Goal: Obtain resource: Download file/media

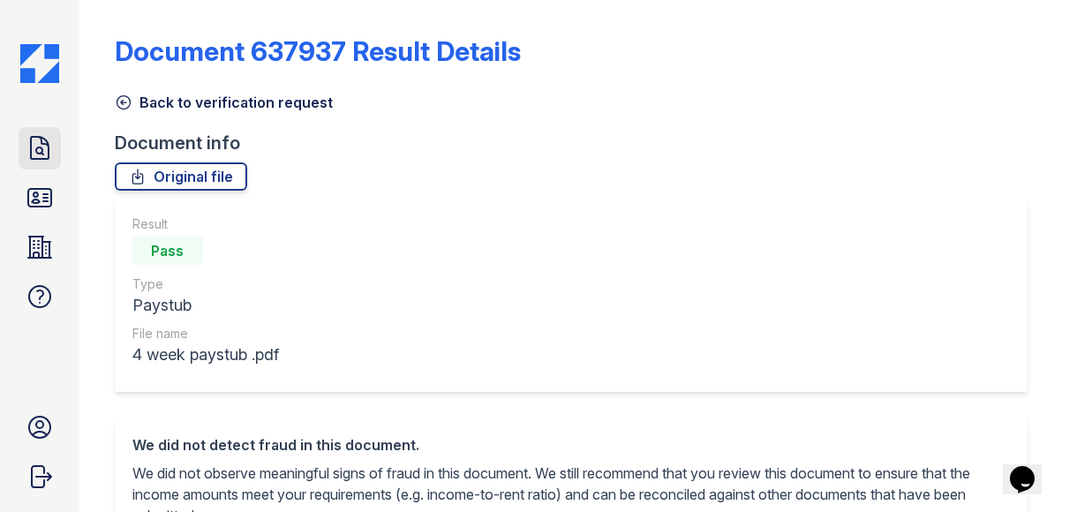
click at [48, 136] on icon at bounding box center [40, 148] width 28 height 28
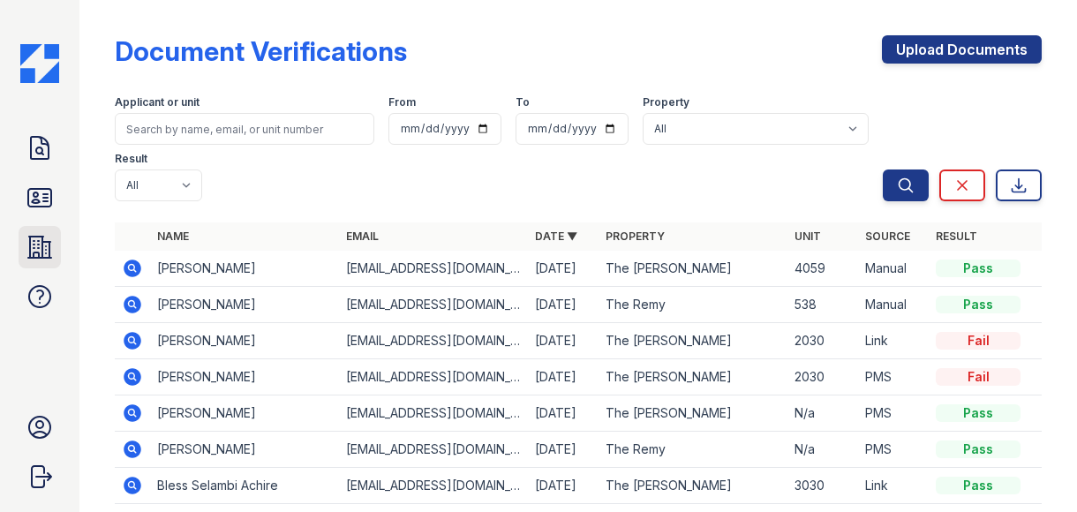
click at [40, 257] on icon at bounding box center [39, 247] width 23 height 21
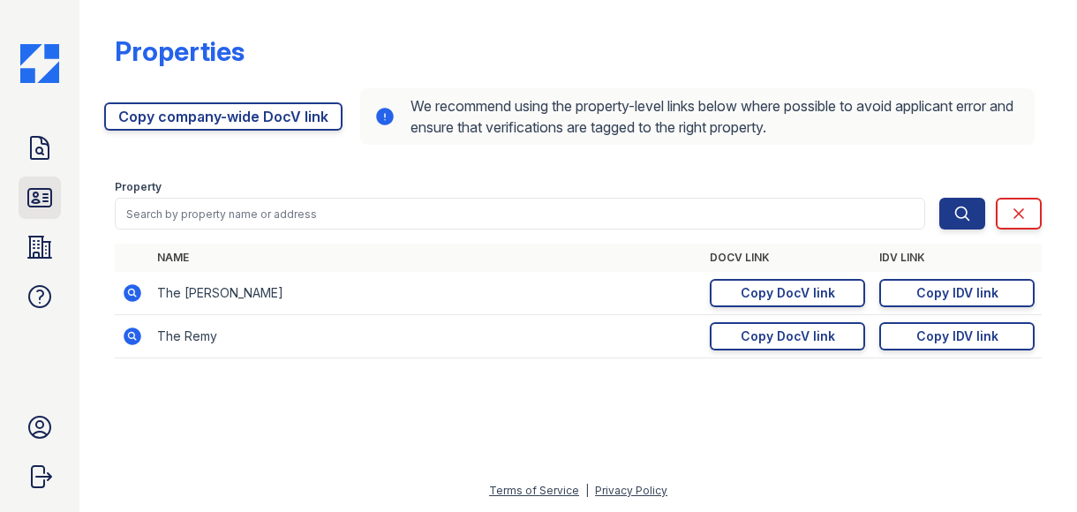
click at [51, 200] on icon at bounding box center [39, 198] width 23 height 18
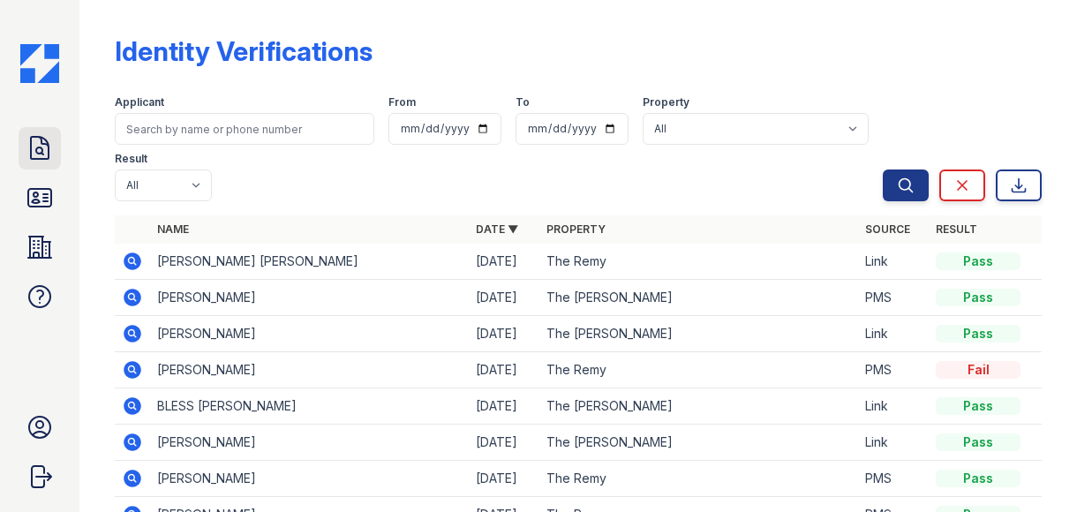
click at [46, 150] on icon at bounding box center [40, 148] width 28 height 28
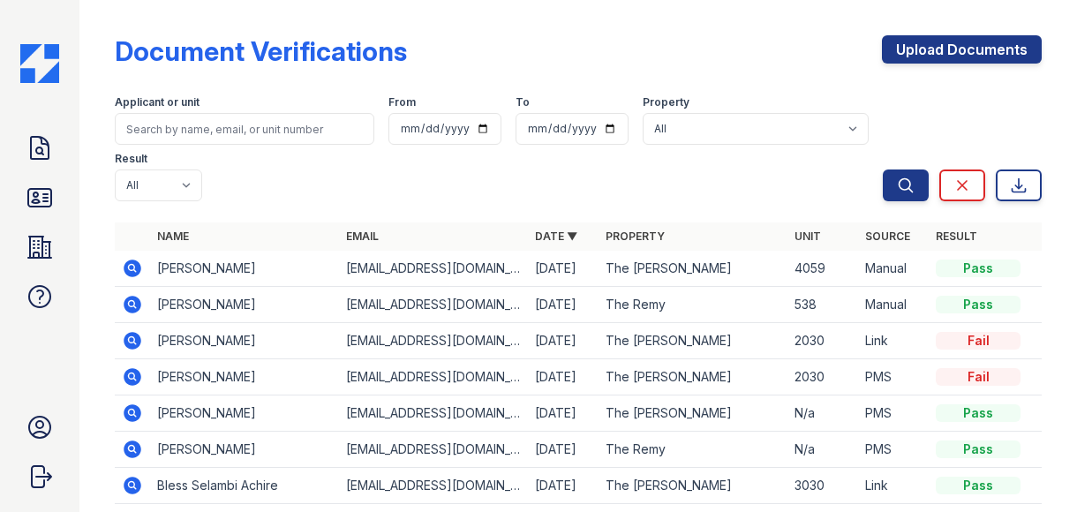
click at [132, 343] on icon at bounding box center [133, 341] width 18 height 18
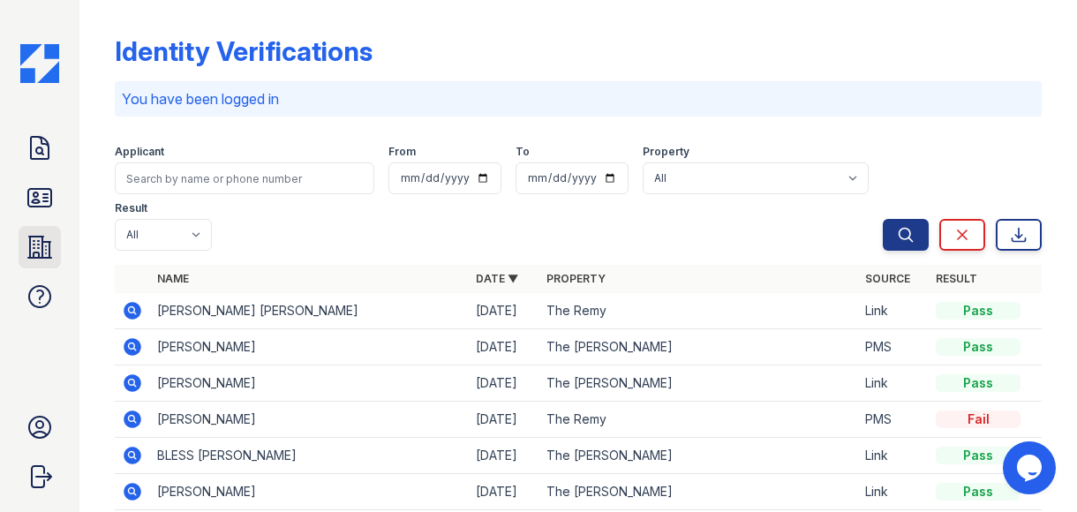
click at [25, 231] on link "Properties" at bounding box center [40, 247] width 42 height 42
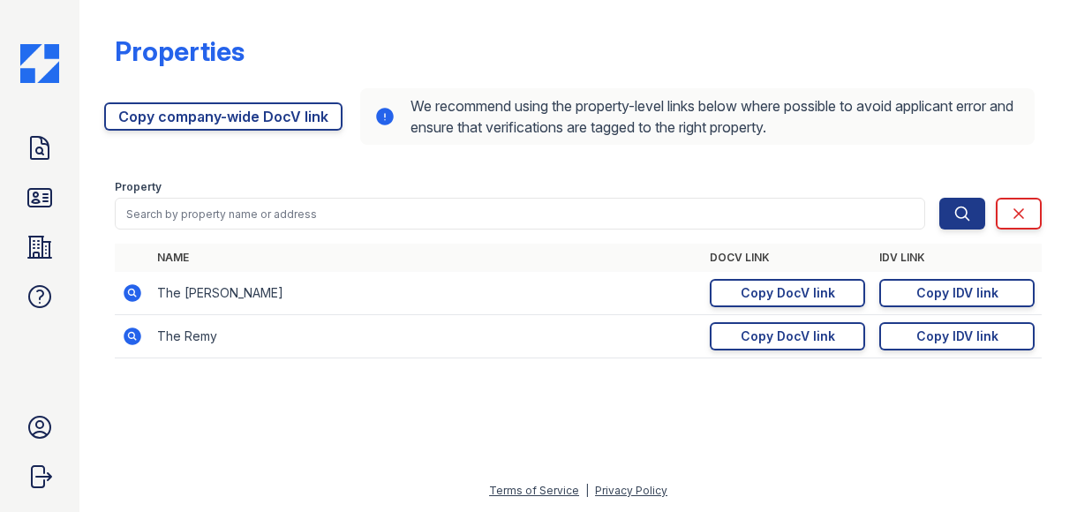
click at [32, 176] on div "Doc Verifications ID Verifications Properties FAQ" at bounding box center [40, 222] width 42 height 191
click at [30, 162] on link "Doc Verifications" at bounding box center [40, 148] width 42 height 42
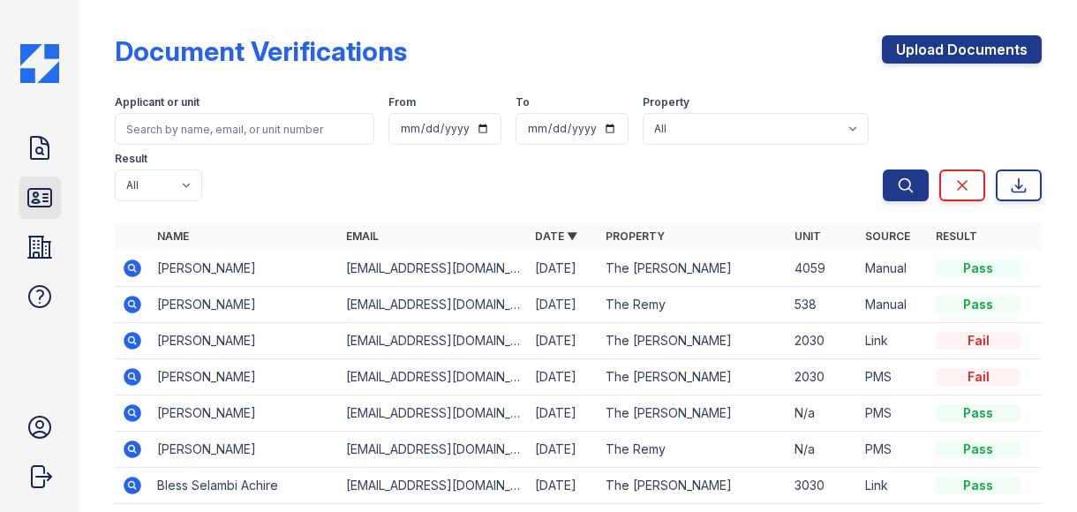
click at [32, 180] on link "ID Verifications" at bounding box center [40, 198] width 42 height 42
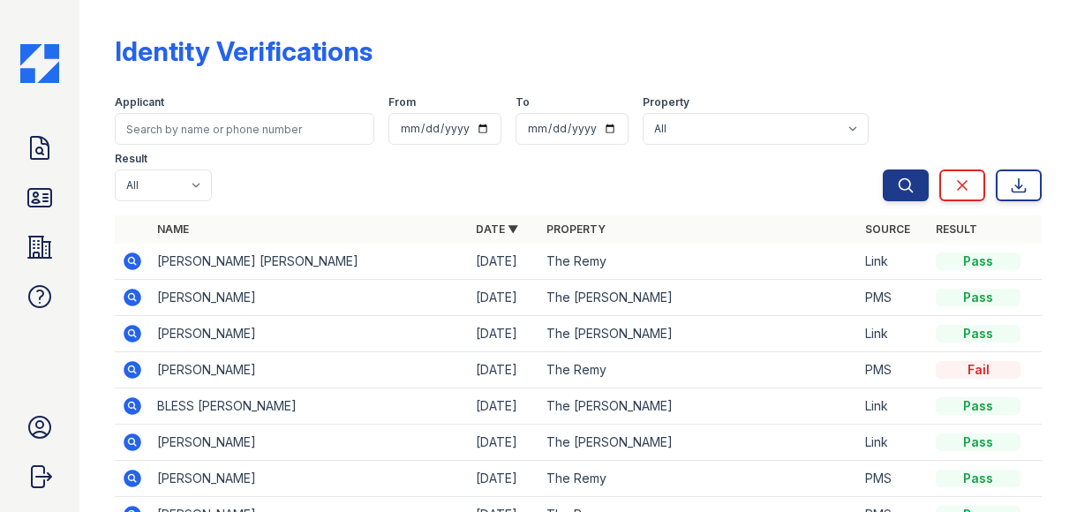
click at [23, 124] on div "Doc Verifications ID Verifications Properties FAQ Ryen Hicks LiveBe Communities…" at bounding box center [39, 256] width 79 height 512
click at [28, 139] on icon at bounding box center [40, 148] width 28 height 28
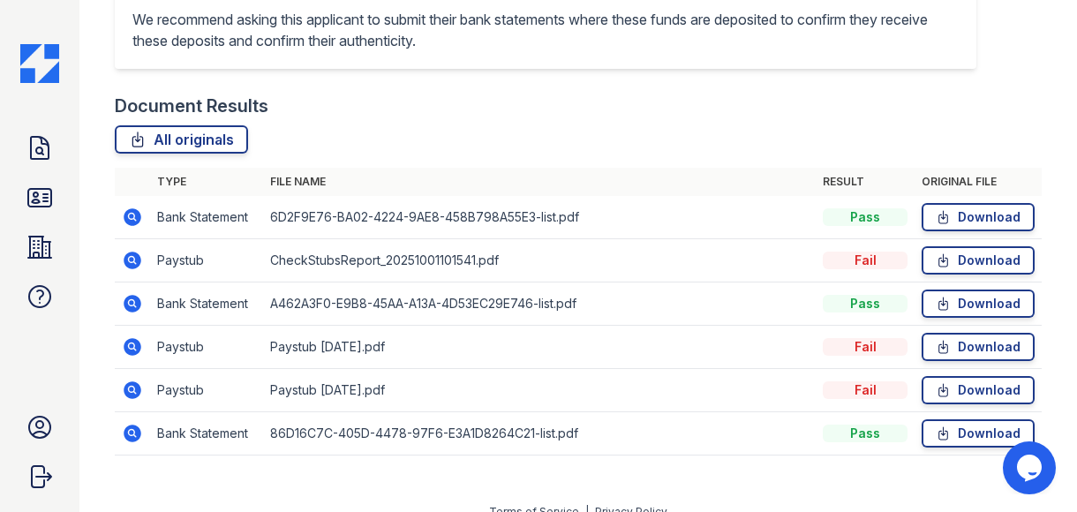
scroll to position [537, 0]
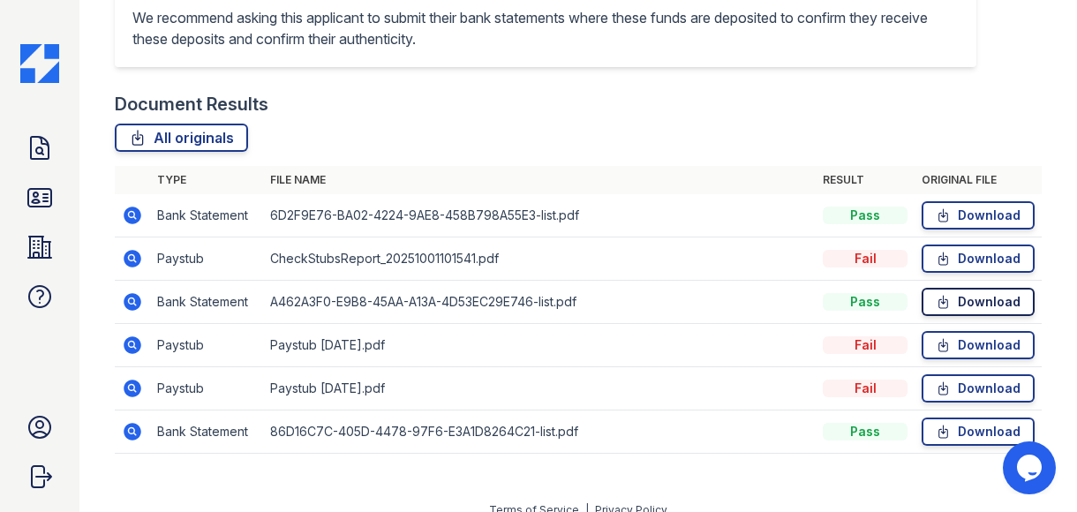
click at [939, 308] on icon at bounding box center [943, 302] width 9 height 12
click at [946, 227] on link "Download" at bounding box center [977, 215] width 113 height 28
click at [936, 440] on icon at bounding box center [942, 432] width 15 height 18
click at [21, 239] on link "Properties" at bounding box center [40, 247] width 42 height 42
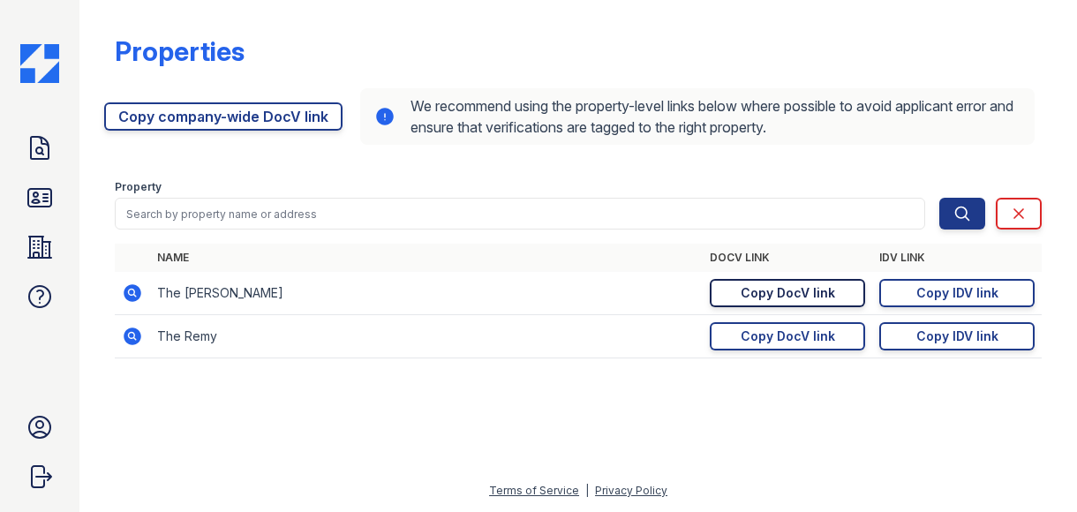
click at [801, 293] on div "Copy DocV link" at bounding box center [787, 293] width 94 height 18
click at [31, 154] on icon at bounding box center [40, 148] width 18 height 22
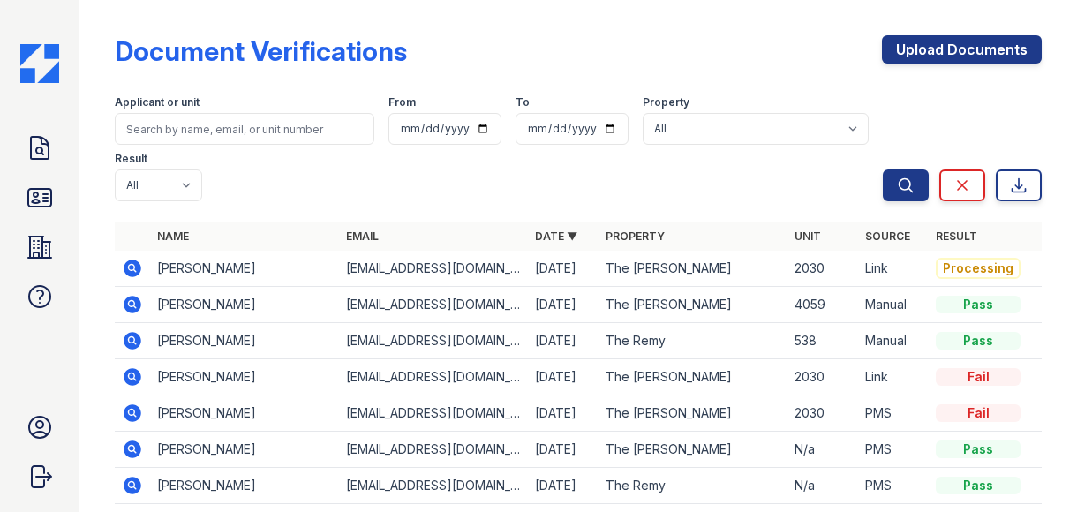
click at [131, 267] on icon at bounding box center [131, 267] width 4 height 4
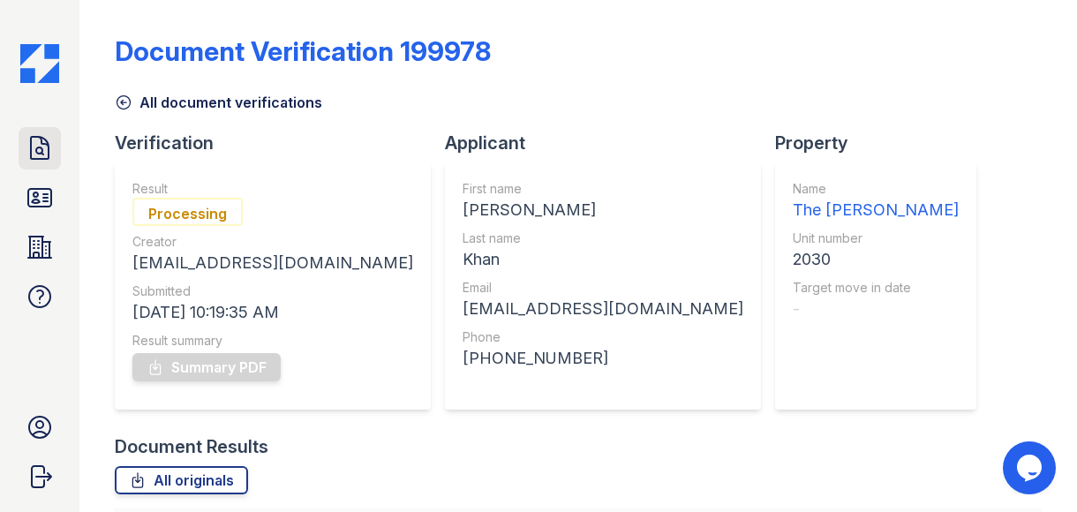
click at [32, 146] on icon at bounding box center [40, 148] width 18 height 22
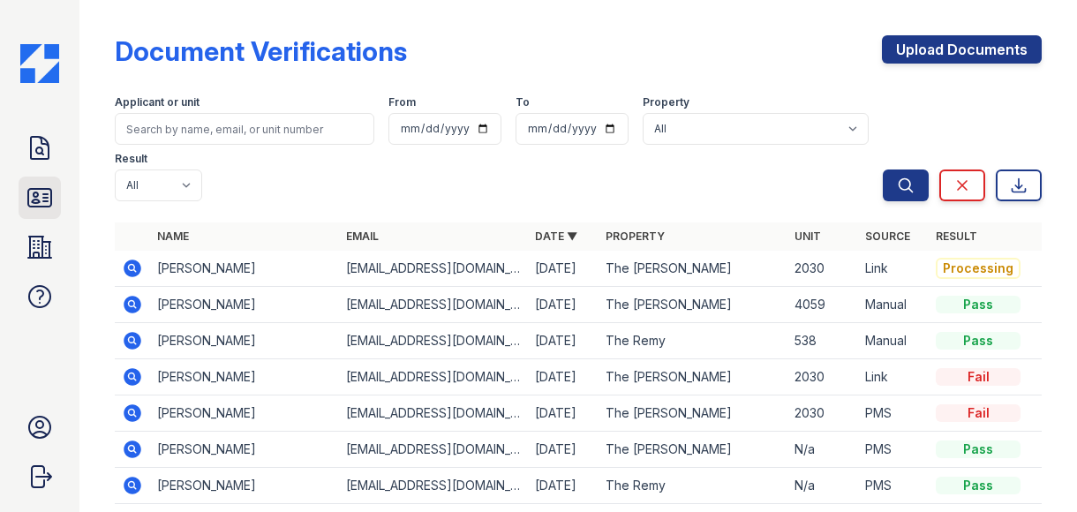
click at [43, 181] on link "ID Verifications" at bounding box center [40, 198] width 42 height 42
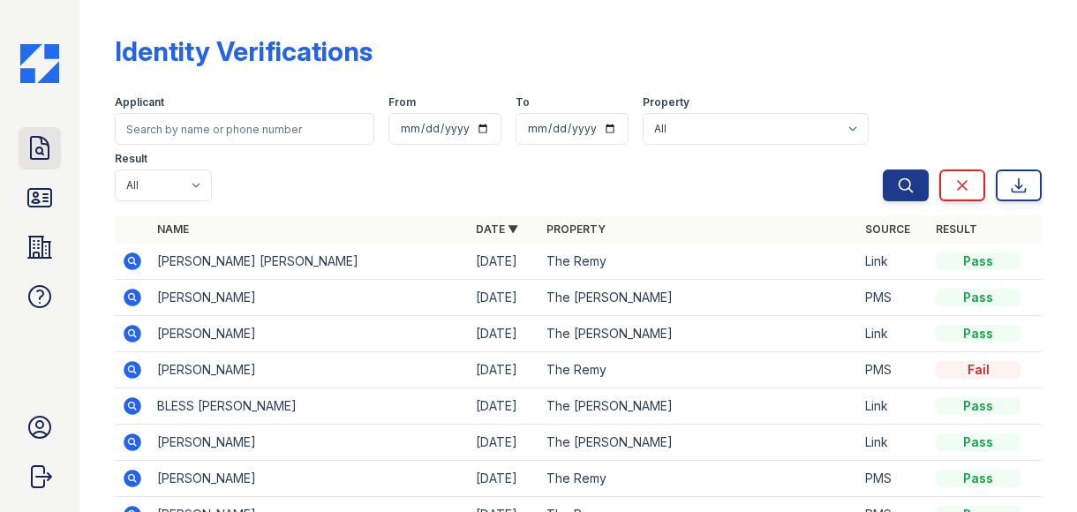
click at [35, 137] on icon at bounding box center [40, 148] width 18 height 22
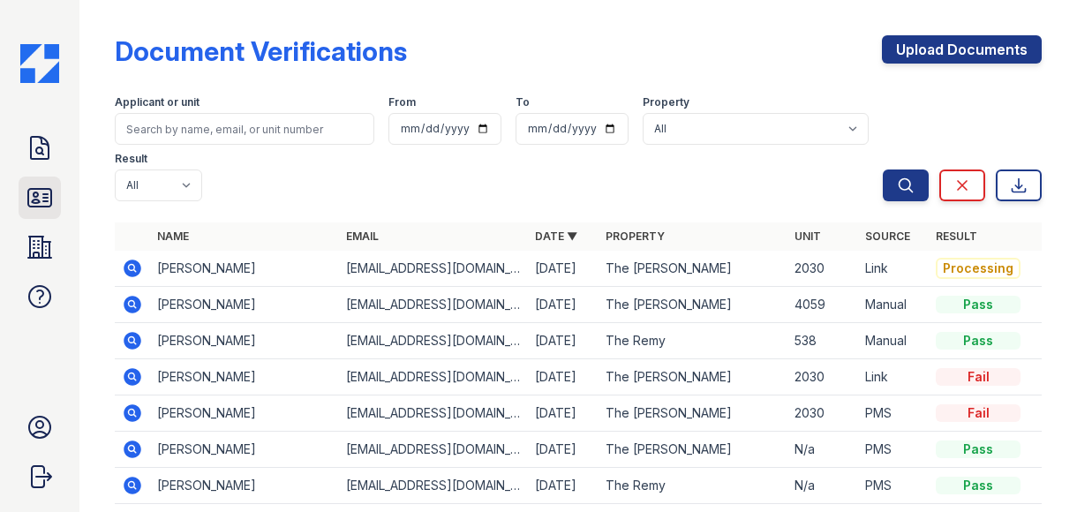
click at [31, 191] on icon at bounding box center [40, 198] width 28 height 28
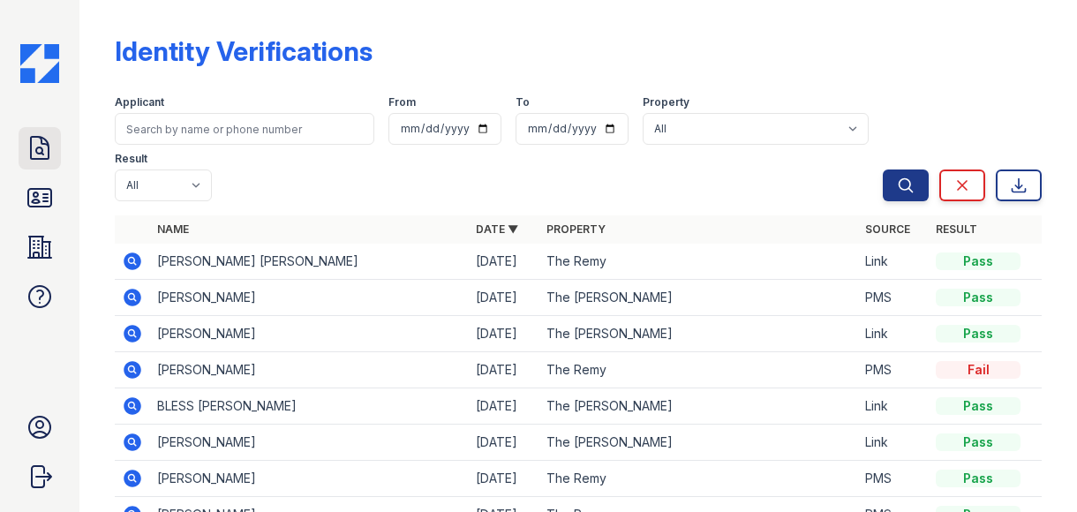
click at [31, 140] on icon at bounding box center [40, 148] width 18 height 22
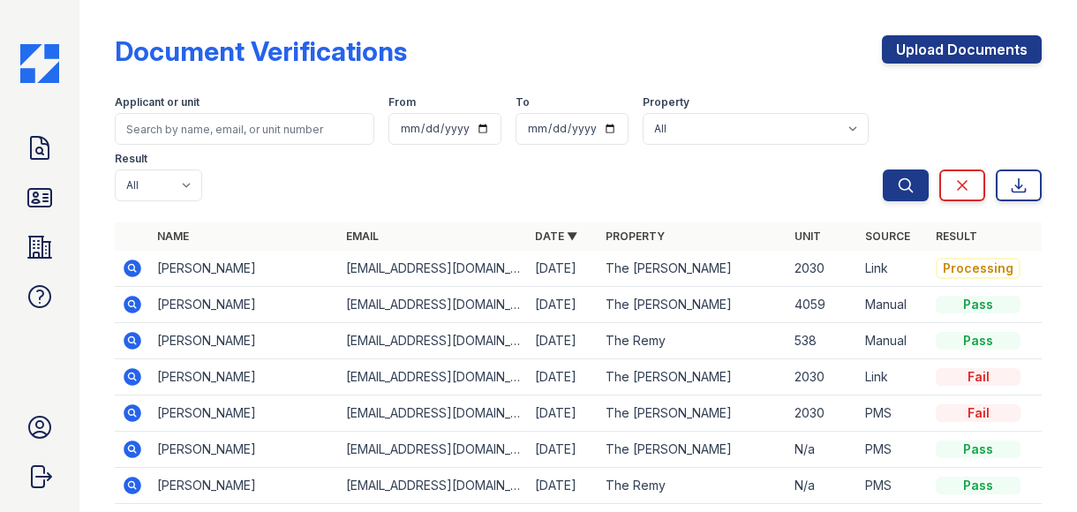
click at [120, 264] on td at bounding box center [132, 269] width 35 height 36
click at [129, 276] on icon at bounding box center [132, 268] width 21 height 21
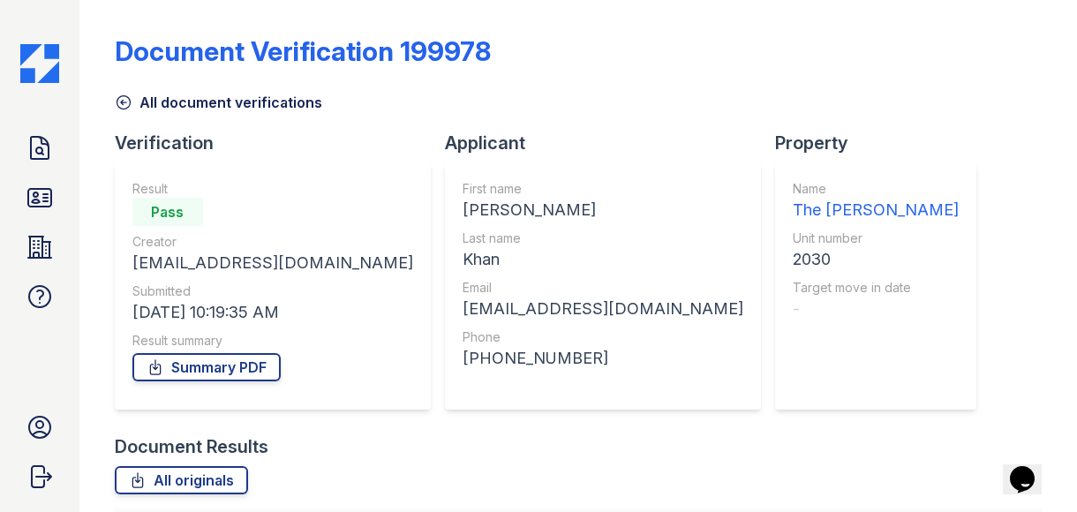
drag, startPoint x: 1061, startPoint y: 192, endPoint x: 1057, endPoint y: 297, distance: 106.0
click at [1057, 297] on div "Document Verification 199978 All document verifications Verification Result Pas…" at bounding box center [577, 256] width 997 height 512
drag, startPoint x: 1057, startPoint y: 297, endPoint x: 1050, endPoint y: 385, distance: 87.7
click at [1050, 385] on div "Document Verification 199978 All document verifications Verification Result Pas…" at bounding box center [577, 256] width 997 height 512
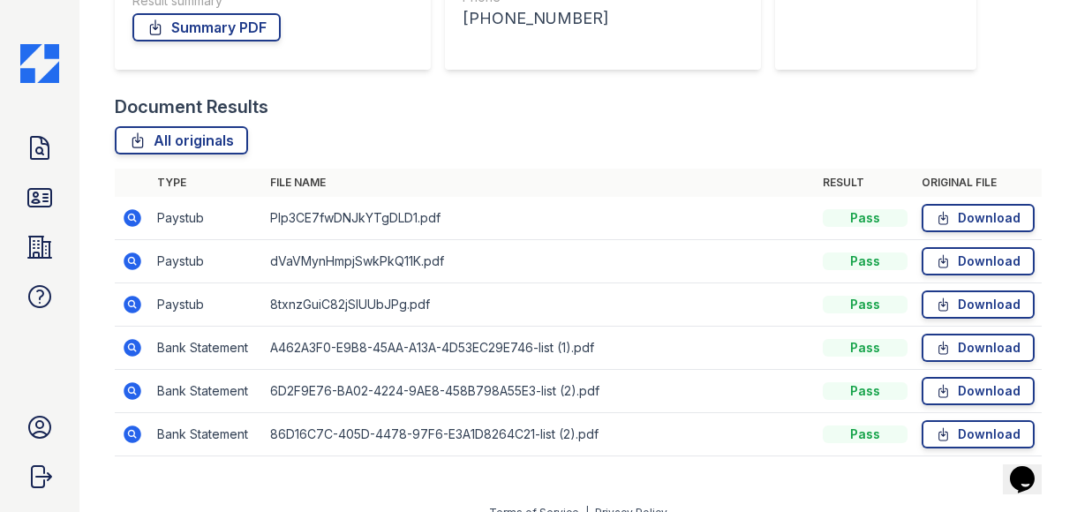
scroll to position [341, 0]
click at [108, 204] on div at bounding box center [111, 69] width 7 height 807
click at [969, 215] on link "Download" at bounding box center [977, 217] width 113 height 28
